Goal: Task Accomplishment & Management: Manage account settings

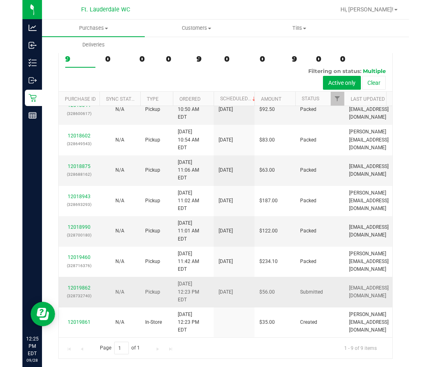
scroll to position [21, 0]
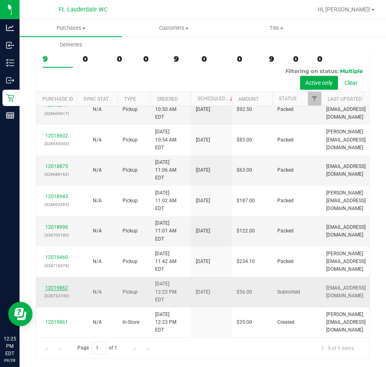
click at [58, 291] on link "12019862" at bounding box center [56, 288] width 23 height 6
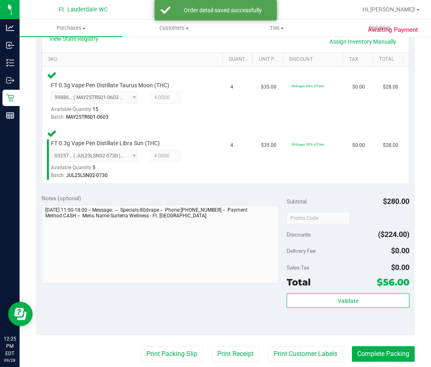
scroll to position [306, 0]
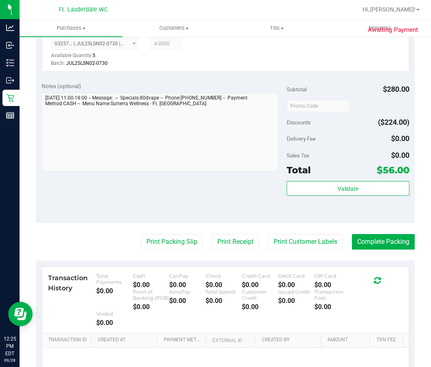
click at [337, 179] on div "Subtotal $280.00 Discounts ($224.00) Delivery Fee $0.00 Sales Tax $0.00 Total $…" at bounding box center [348, 150] width 123 height 136
click at [331, 191] on button "Validate" at bounding box center [348, 188] width 123 height 15
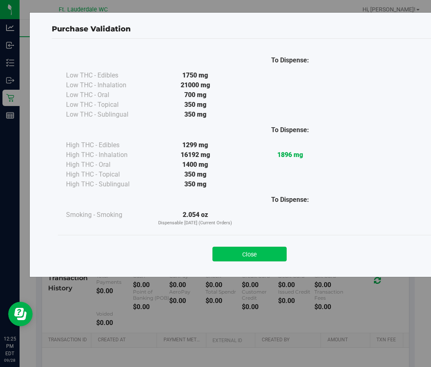
click at [238, 254] on button "Close" at bounding box center [249, 254] width 74 height 15
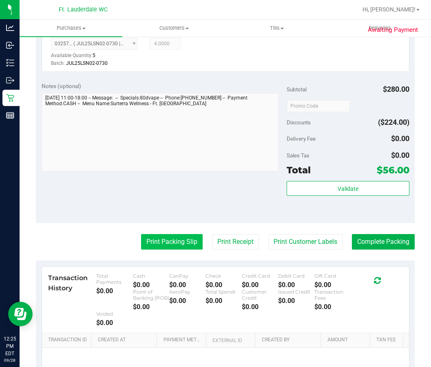
click at [182, 243] on button "Print Packing Slip" at bounding box center [172, 241] width 62 height 15
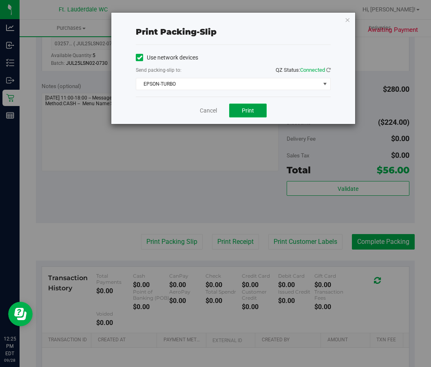
click at [250, 107] on span "Print" at bounding box center [248, 110] width 12 height 7
click at [200, 114] on link "Cancel" at bounding box center [208, 110] width 17 height 9
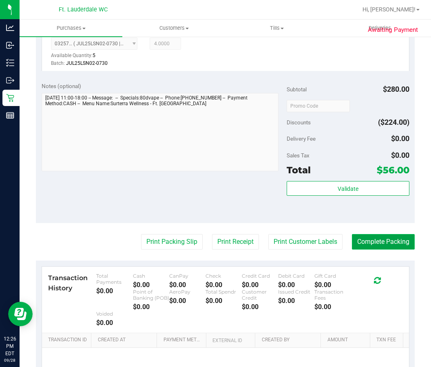
click at [376, 241] on button "Complete Packing" at bounding box center [383, 241] width 63 height 15
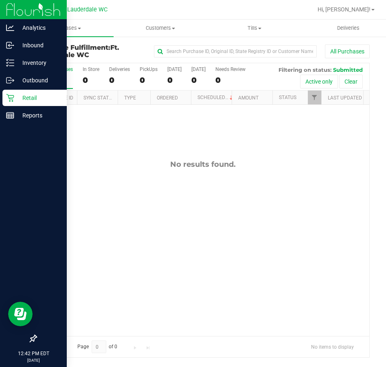
click at [15, 99] on p "Retail" at bounding box center [38, 98] width 49 height 10
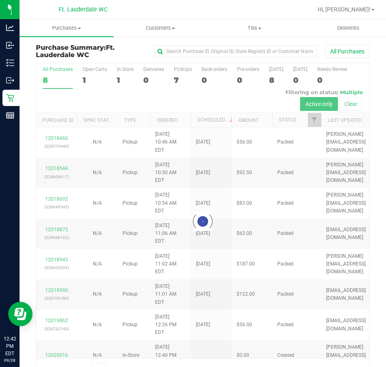
click at [121, 163] on div at bounding box center [202, 221] width 333 height 316
